Goal: Information Seeking & Learning: Check status

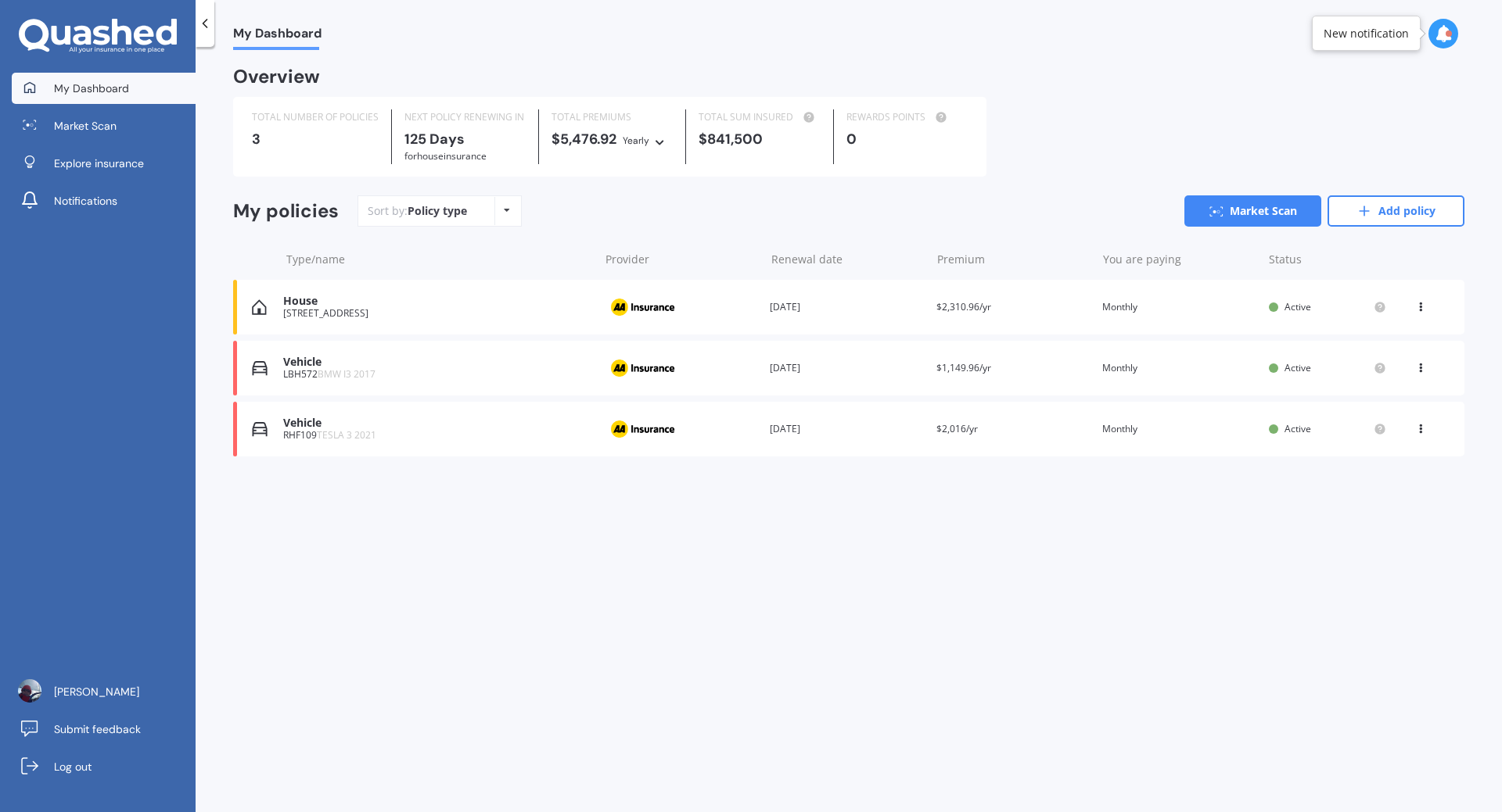
click at [1123, 366] on div "You are paying Monthly" at bounding box center [1179, 368] width 154 height 16
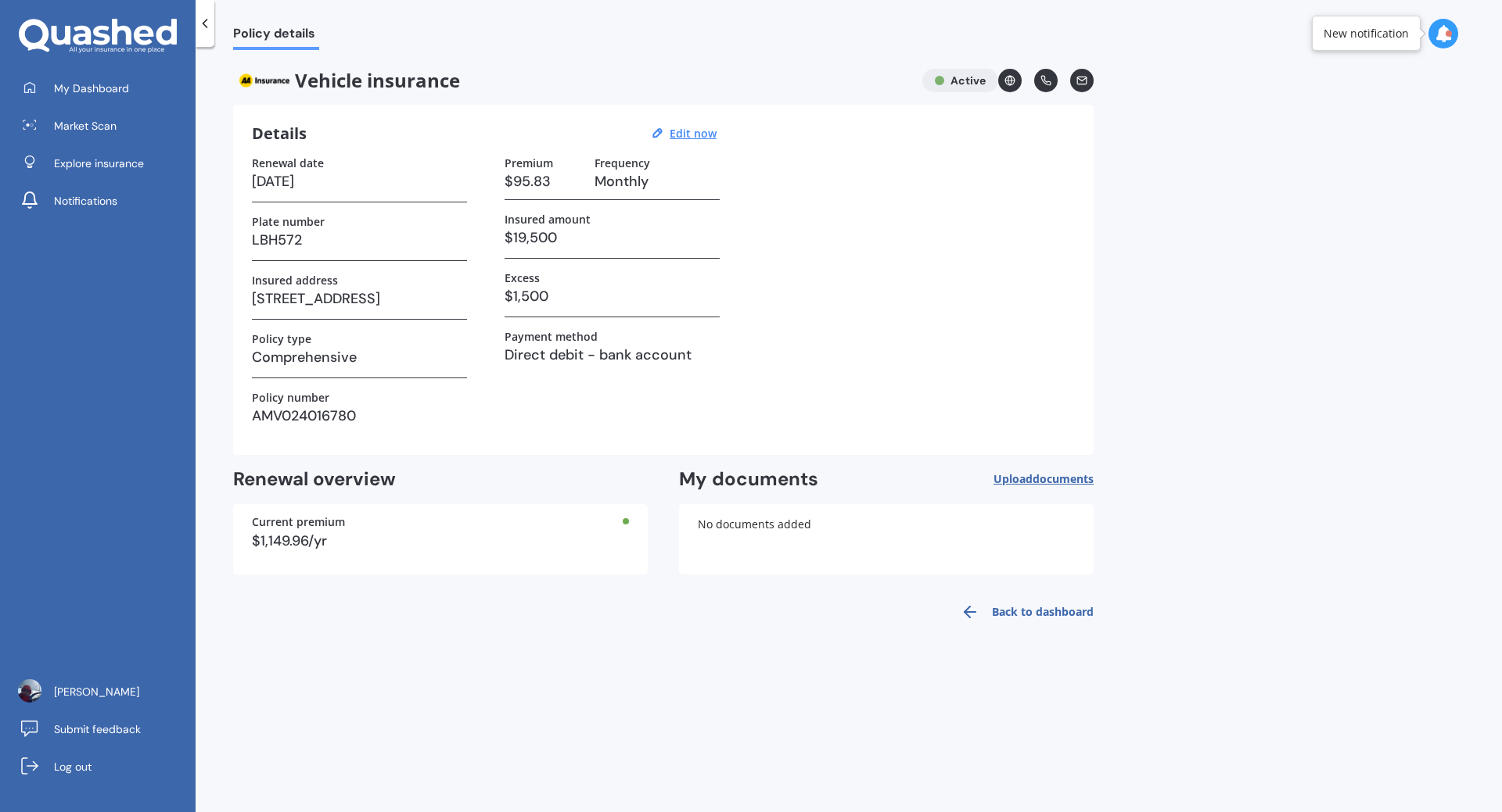
click at [1449, 35] on div at bounding box center [1448, 33] width 7 height 7
click at [1353, 105] on div "Market Scan Ready" at bounding box center [1310, 104] width 109 height 18
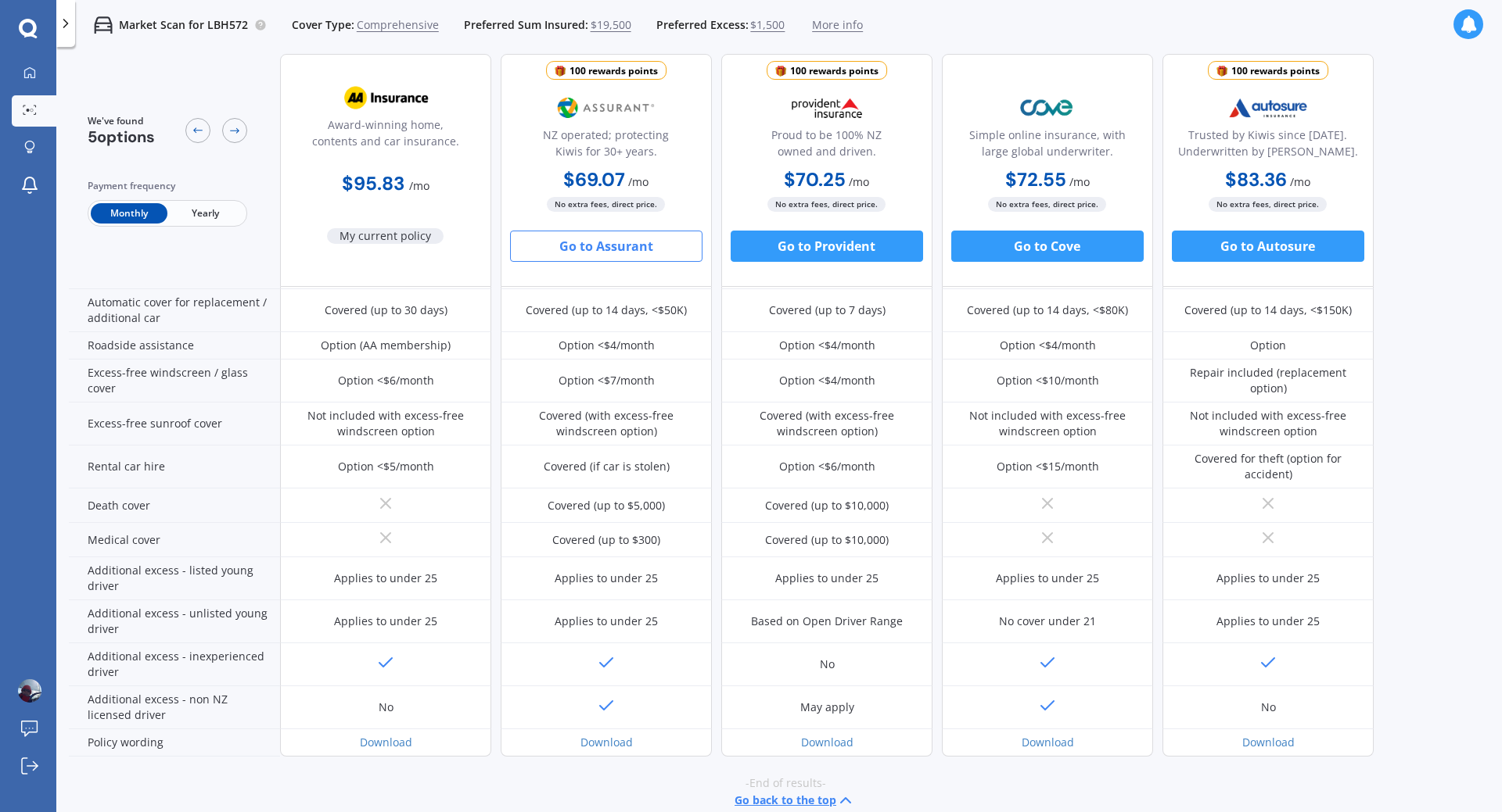
scroll to position [524, 0]
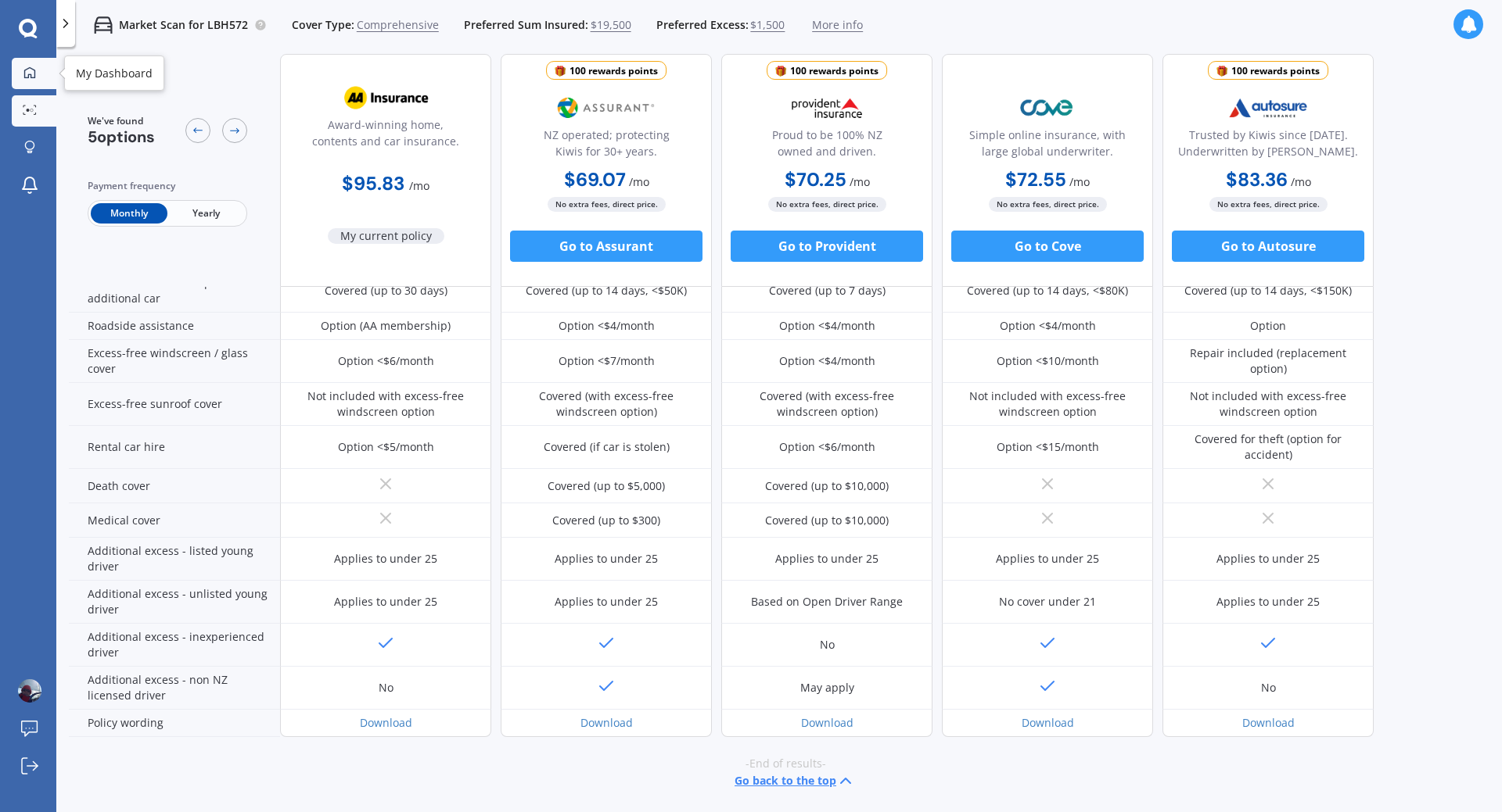
click at [43, 75] on link "My Dashboard" at bounding box center [34, 73] width 45 height 32
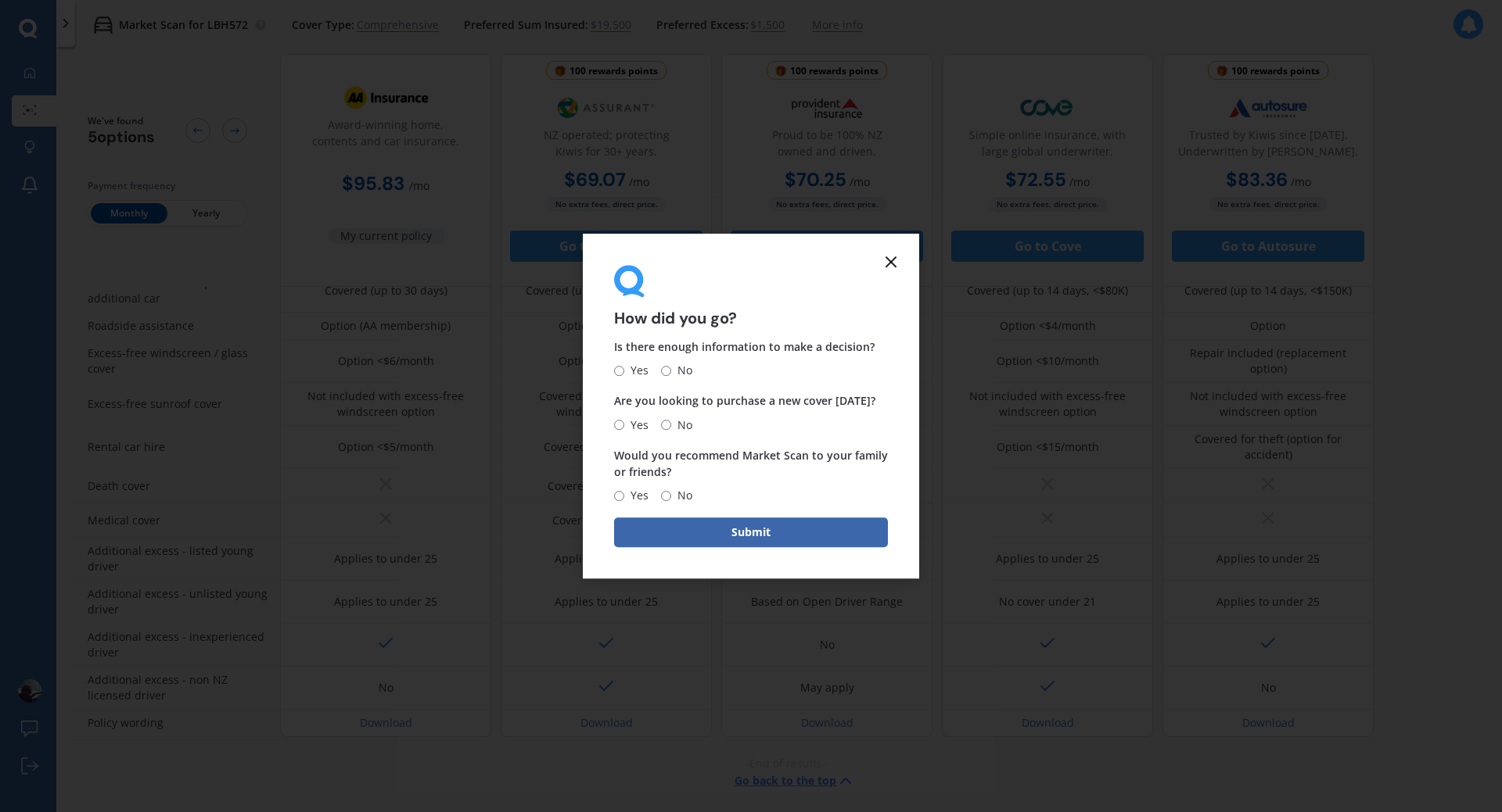
click at [891, 256] on icon at bounding box center [890, 262] width 19 height 19
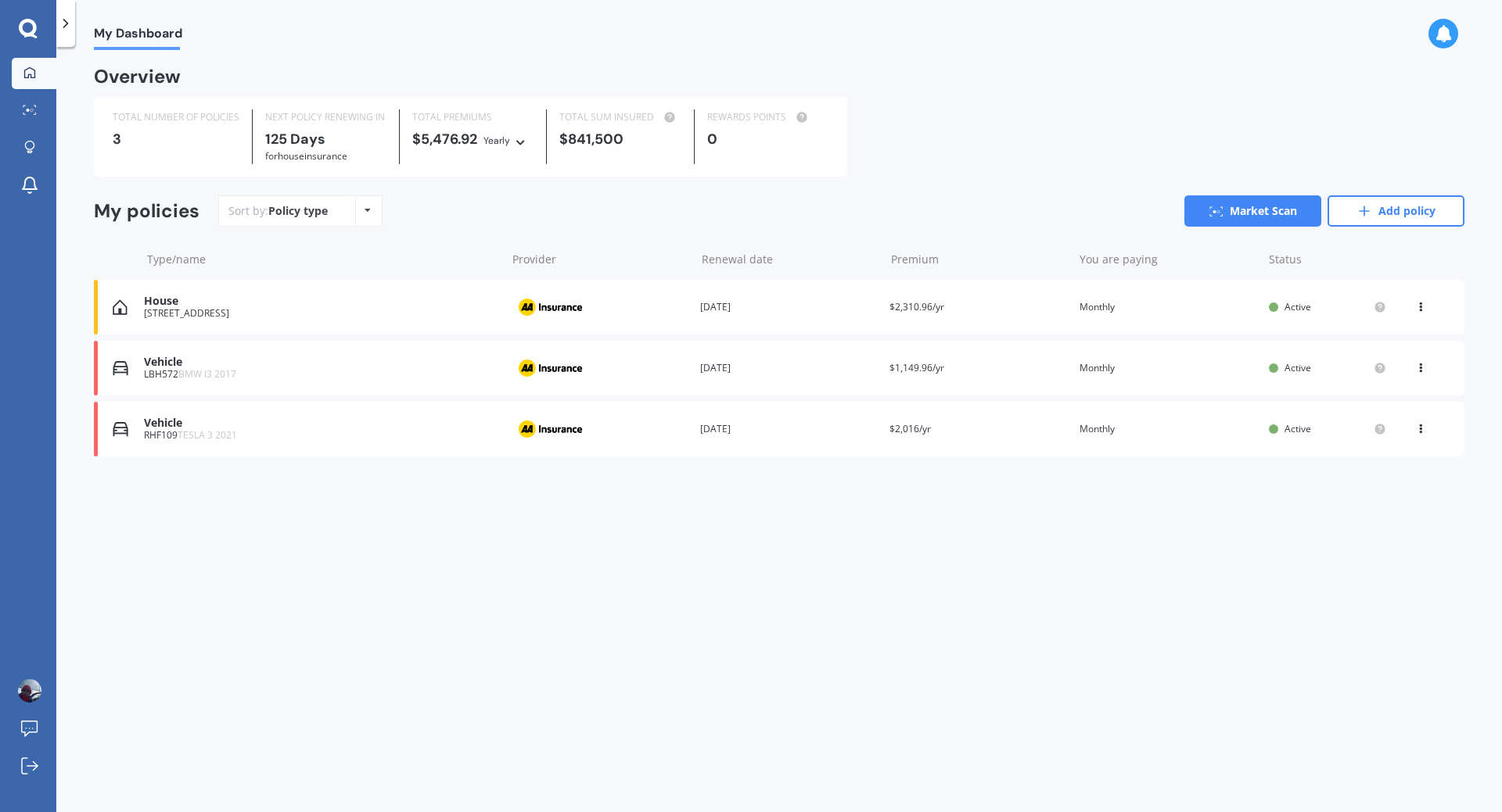
click at [272, 372] on div "LBH572 BMW I3 2017" at bounding box center [321, 374] width 354 height 11
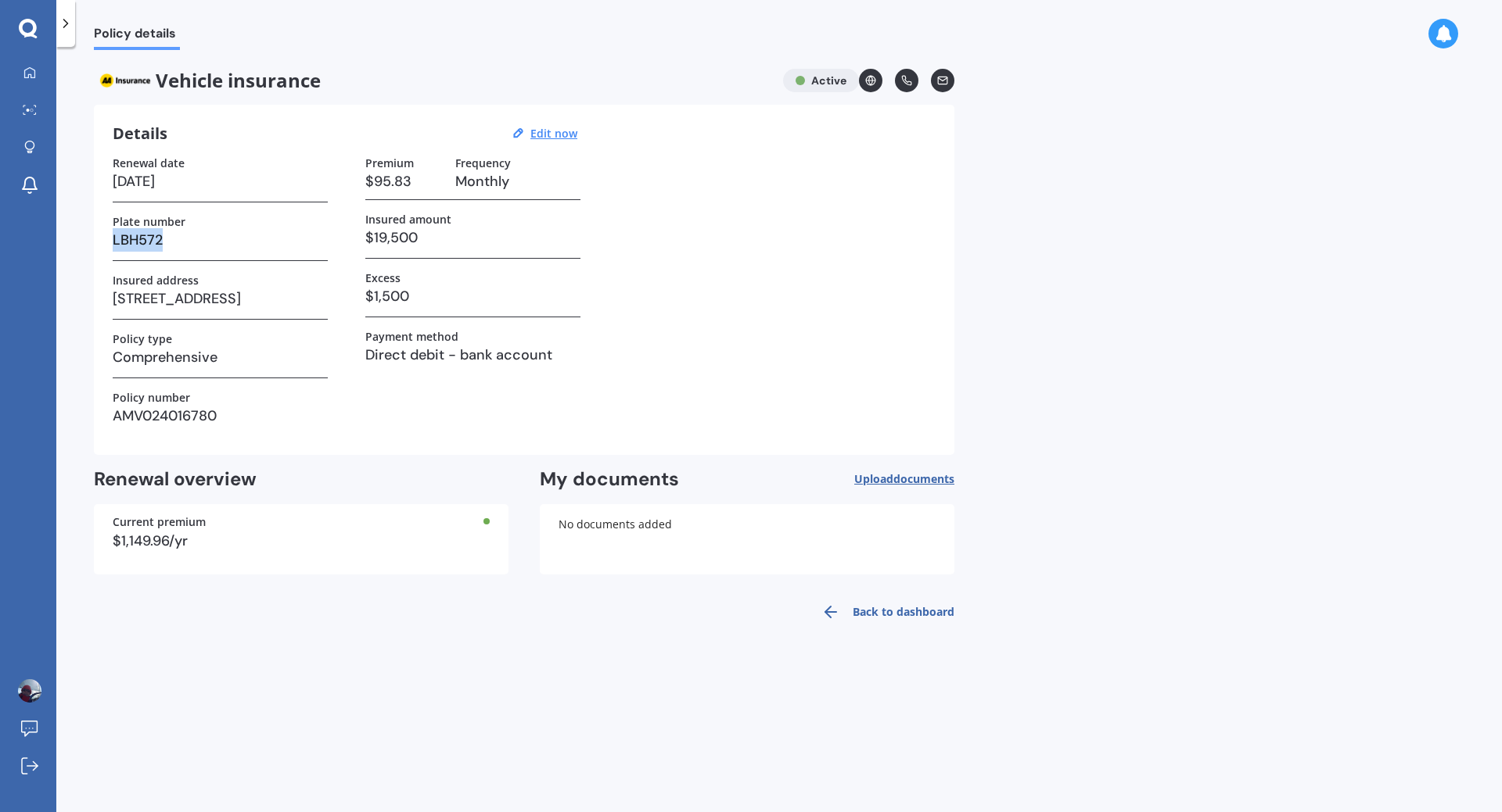
drag, startPoint x: 171, startPoint y: 240, endPoint x: 112, endPoint y: 240, distance: 59.0
click at [112, 240] on div "Details Edit now Renewal date [DATE] Plate number LBH572 Insured address [STREE…" at bounding box center [524, 280] width 861 height 350
copy h3 "LBH572"
